Goal: Information Seeking & Learning: Understand process/instructions

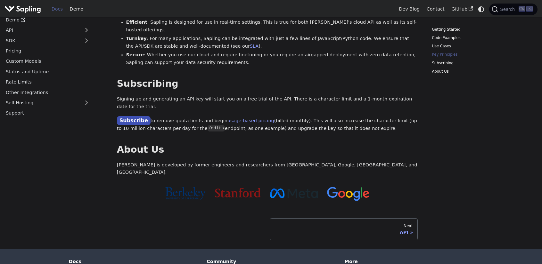
scroll to position [481, 0]
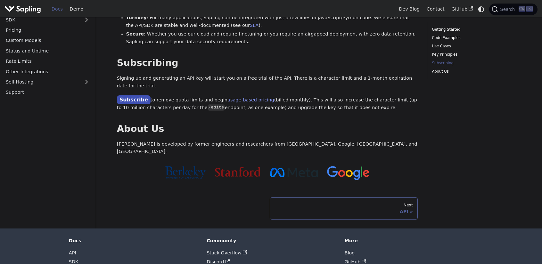
click at [400, 209] on div "API" at bounding box center [344, 212] width 139 height 6
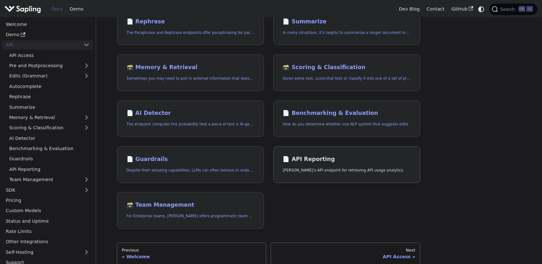
scroll to position [160, 0]
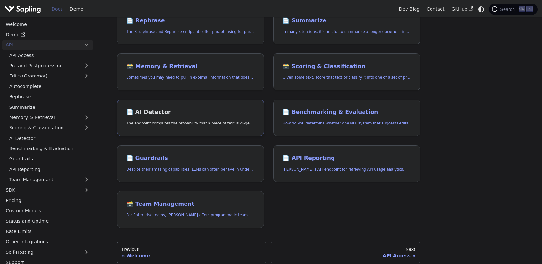
click at [191, 121] on p "The endpoint computes the probability that a piece of text is AI-generated," at bounding box center [191, 124] width 128 height 6
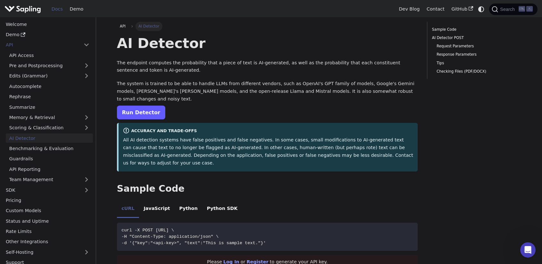
click at [155, 118] on link "Run Detector" at bounding box center [141, 113] width 48 height 14
